Goal: Complete application form: Complete application form

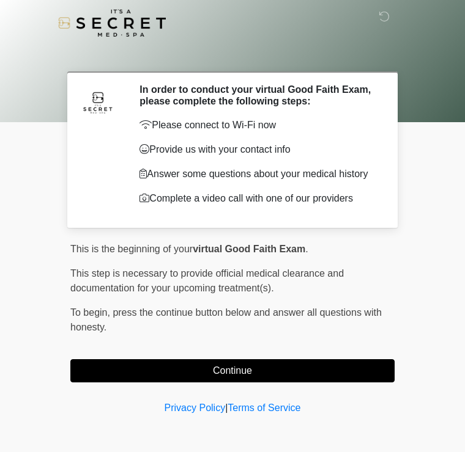
click at [122, 364] on button "Continue" at bounding box center [232, 370] width 324 height 23
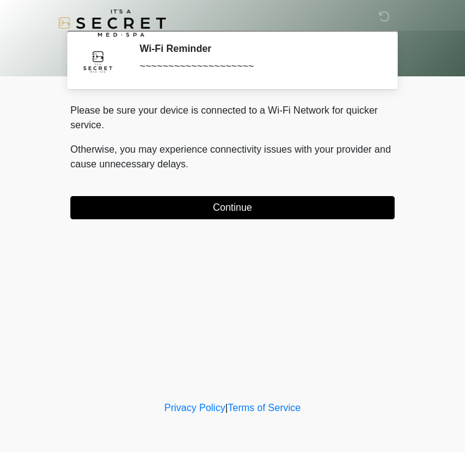
click at [116, 209] on button "Continue" at bounding box center [232, 207] width 324 height 23
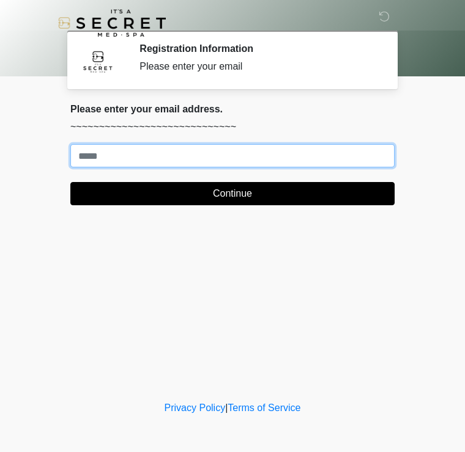
click at [276, 155] on input "Where should we email your treatment plan?" at bounding box center [232, 155] width 324 height 23
type input "**********"
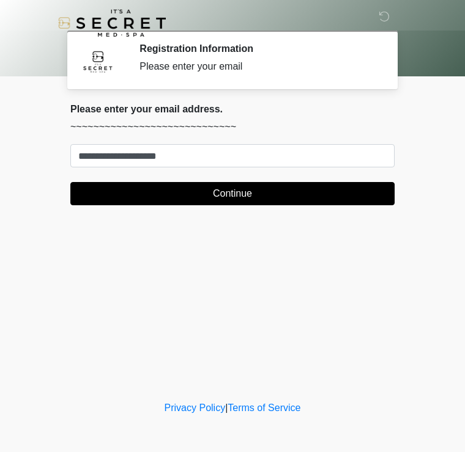
click at [277, 196] on button "Continue" at bounding box center [232, 193] width 324 height 23
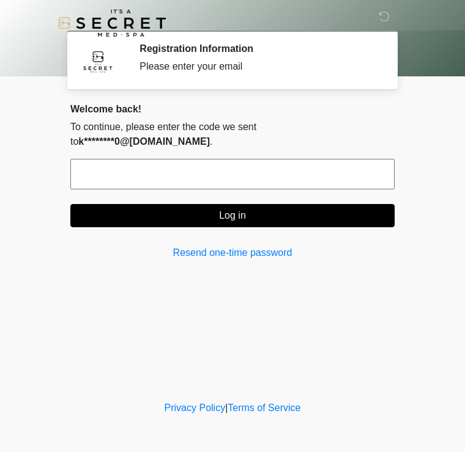
click at [356, 164] on input "text" at bounding box center [232, 174] width 324 height 31
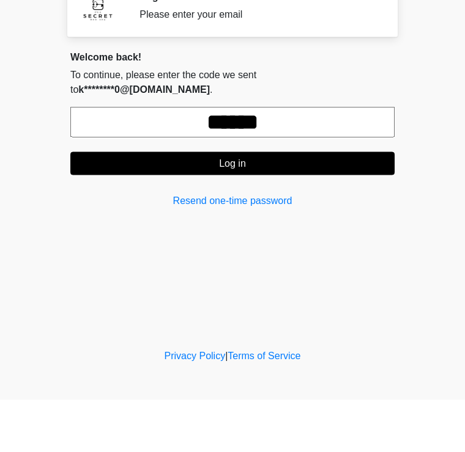
type input "******"
click at [313, 204] on button "Log in" at bounding box center [232, 215] width 324 height 23
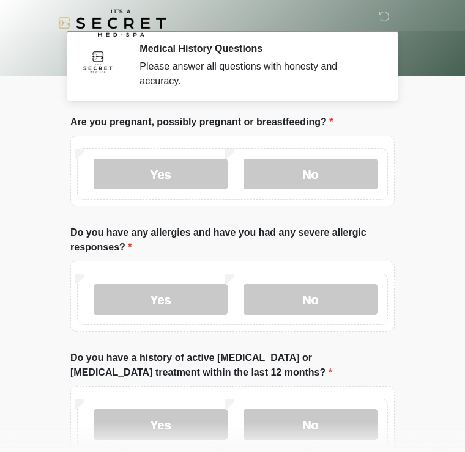
click at [328, 166] on label "No" at bounding box center [310, 174] width 134 height 31
click at [199, 307] on label "Yes" at bounding box center [161, 299] width 134 height 31
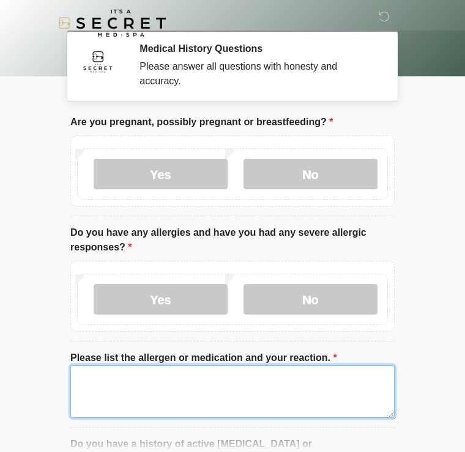
click at [237, 395] on textarea "Please list the allergen or medication and your reaction." at bounding box center [232, 391] width 324 height 53
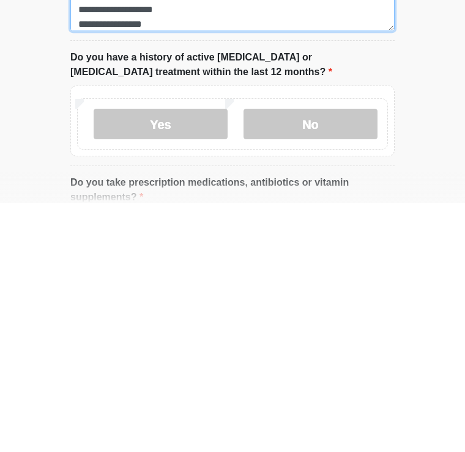
scroll to position [138, 0]
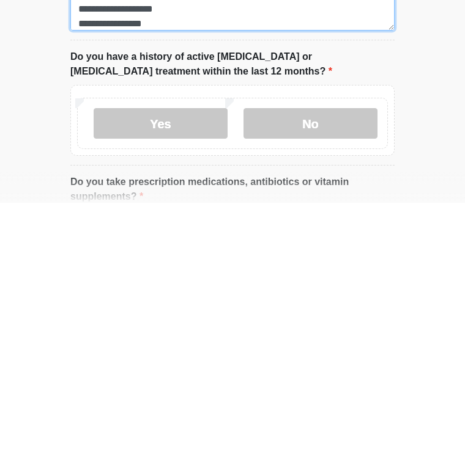
type textarea "**********"
click at [274, 358] on label "No" at bounding box center [310, 373] width 134 height 31
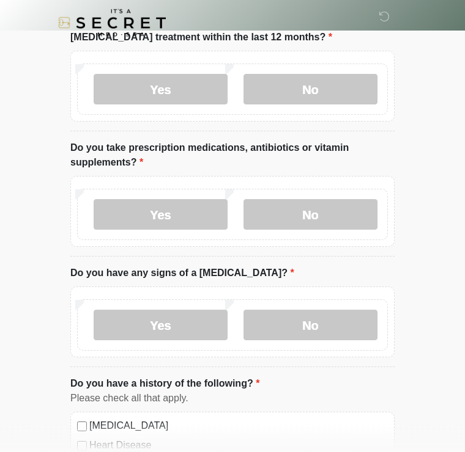
scroll to position [438, 0]
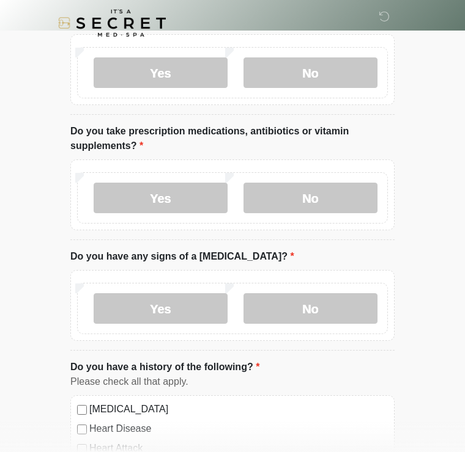
click at [125, 197] on label "Yes" at bounding box center [161, 198] width 134 height 31
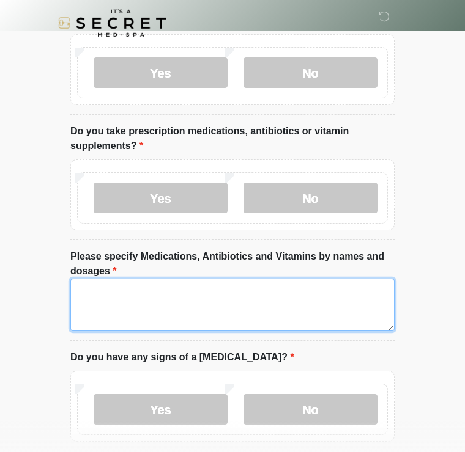
click at [119, 292] on textarea "Please specify Medications, Antibiotics and Vitamins by names and dosages" at bounding box center [232, 305] width 324 height 53
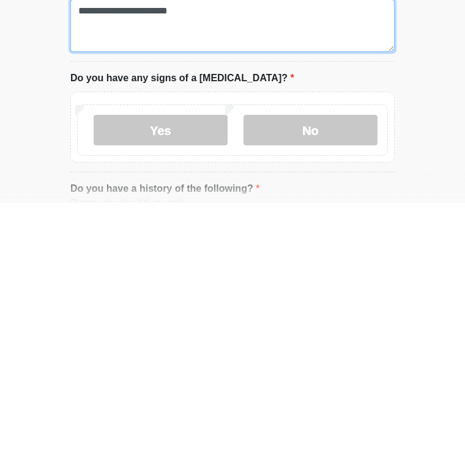
scroll to position [469, 0]
type textarea "**********"
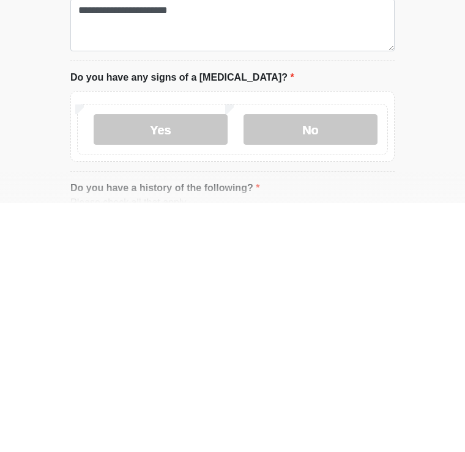
click at [294, 364] on label "No" at bounding box center [310, 379] width 134 height 31
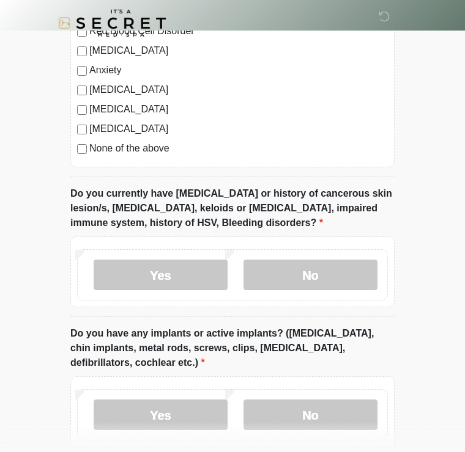
scroll to position [1026, 0]
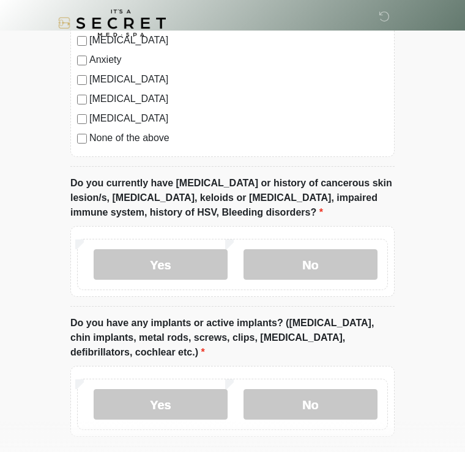
click at [268, 253] on label "No" at bounding box center [310, 264] width 134 height 31
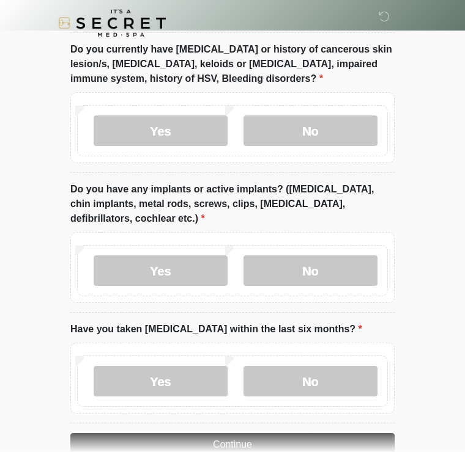
scroll to position [1160, 0]
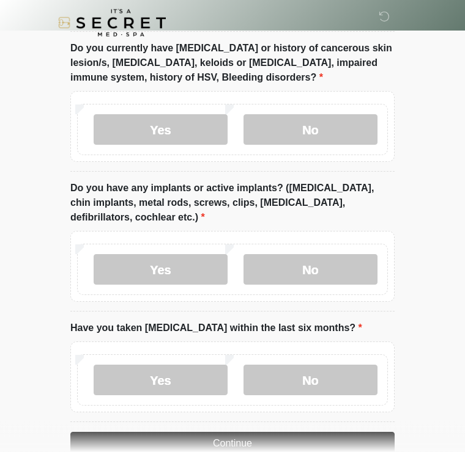
click at [287, 265] on label "No" at bounding box center [310, 270] width 134 height 31
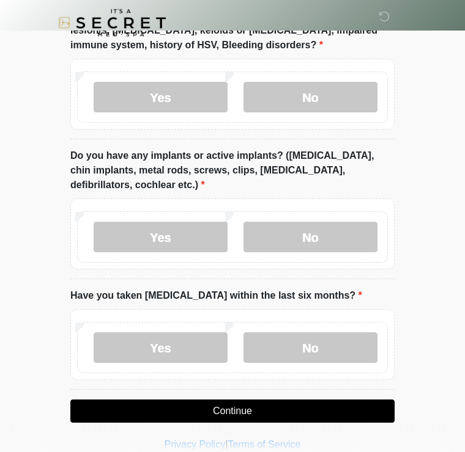
scroll to position [1208, 0]
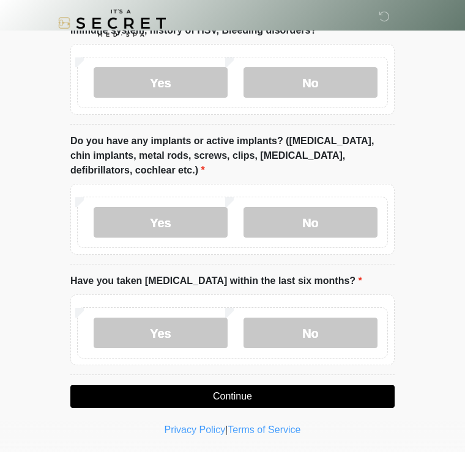
click at [290, 333] on label "No" at bounding box center [310, 333] width 134 height 31
click at [160, 397] on button "Continue" at bounding box center [232, 396] width 324 height 23
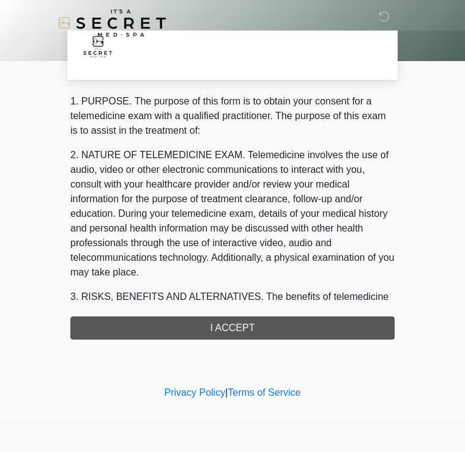
scroll to position [0, 0]
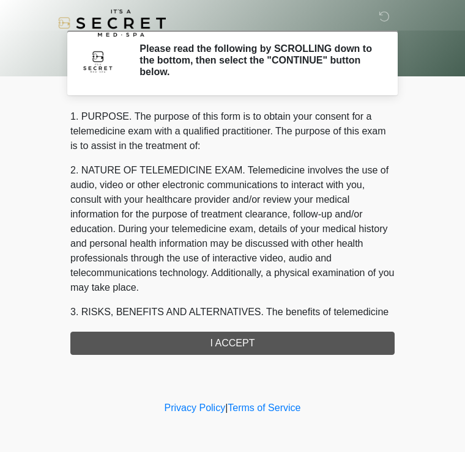
click at [104, 341] on div "1. PURPOSE. The purpose of this form is to obtain your consent for a telemedici…" at bounding box center [232, 232] width 324 height 246
click at [160, 339] on div "1. PURPOSE. The purpose of this form is to obtain your consent for a telemedici…" at bounding box center [232, 232] width 324 height 246
click at [216, 338] on div "1. PURPOSE. The purpose of this form is to obtain your consent for a telemedici…" at bounding box center [232, 232] width 324 height 246
click at [210, 334] on div "1. PURPOSE. The purpose of this form is to obtain your consent for a telemedici…" at bounding box center [232, 232] width 324 height 246
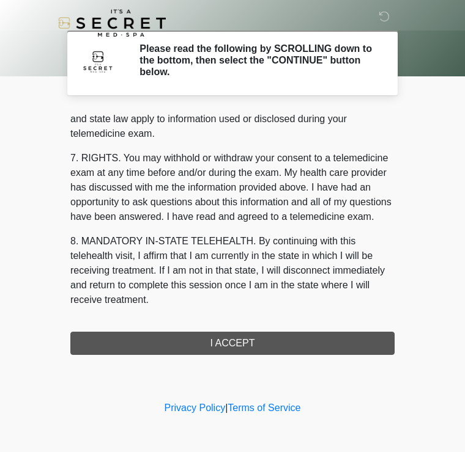
scroll to position [501, 0]
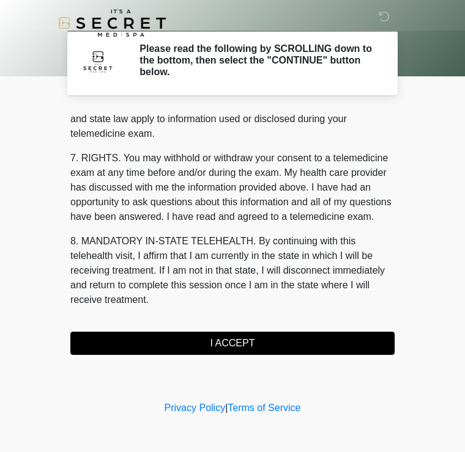
click at [266, 340] on button "I ACCEPT" at bounding box center [232, 343] width 324 height 23
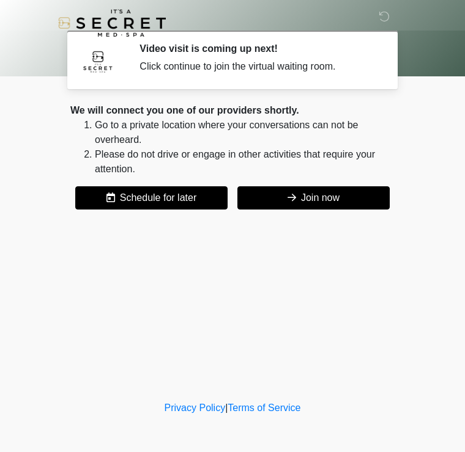
click at [313, 198] on button "Join now" at bounding box center [313, 197] width 152 height 23
